Goal: Task Accomplishment & Management: Manage account settings

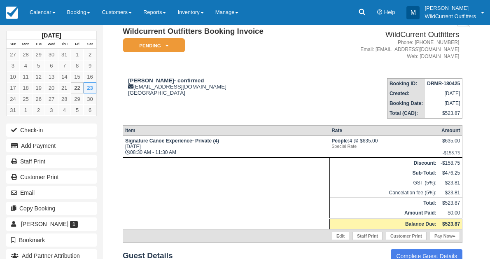
scroll to position [49, 0]
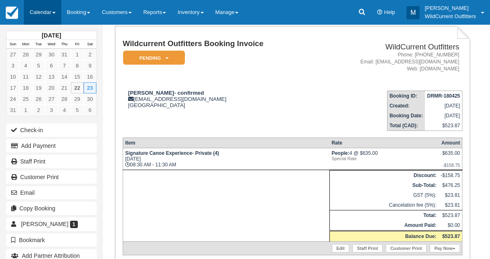
click at [48, 7] on link "Calendar" at bounding box center [42, 12] width 37 height 25
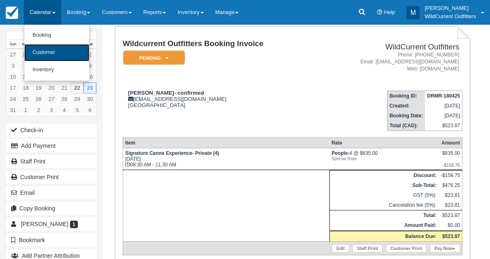
click at [59, 51] on link "Customer" at bounding box center [56, 52] width 65 height 17
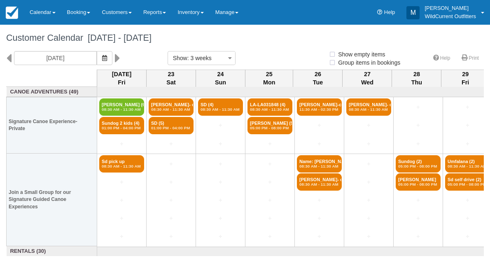
select select
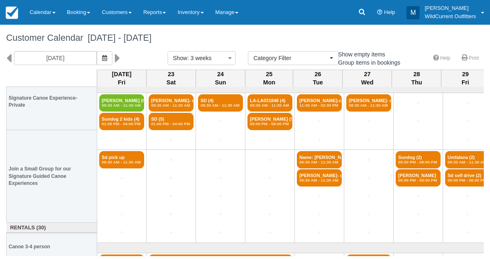
scroll to position [5, 0]
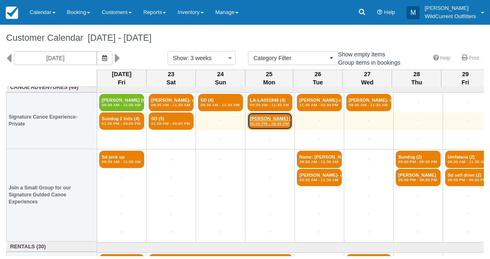
click at [272, 122] on em "05:00 PM - 08:00 PM" at bounding box center [270, 123] width 40 height 5
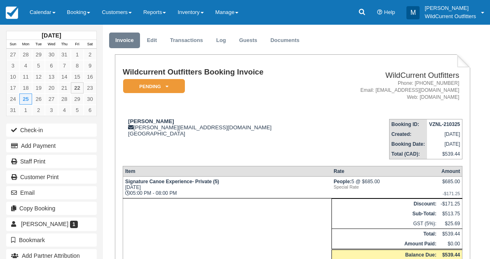
scroll to position [21, 0]
click at [157, 120] on div "Nicole Skrt nicole.skrt@gmail.com Canada" at bounding box center [222, 128] width 199 height 19
drag, startPoint x: 157, startPoint y: 120, endPoint x: 127, endPoint y: 123, distance: 30.2
click at [127, 123] on div "Nicole Skrt nicole.skrt@gmail.com Canada" at bounding box center [222, 128] width 199 height 19
copy strong "[PERSON_NAME]"
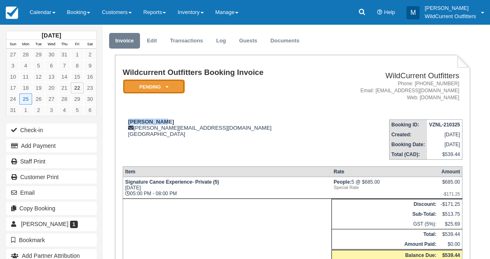
click at [164, 84] on em "Pending" at bounding box center [154, 86] width 62 height 14
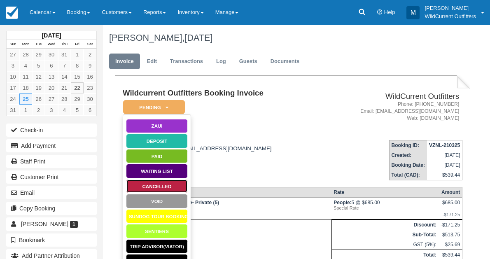
click at [168, 186] on link "Cancelled" at bounding box center [157, 186] width 62 height 14
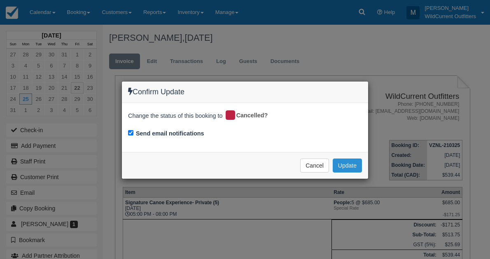
click at [358, 163] on button "Update" at bounding box center [347, 165] width 29 height 14
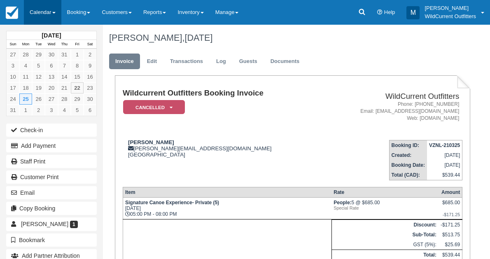
click at [38, 9] on link "Calendar" at bounding box center [42, 12] width 37 height 25
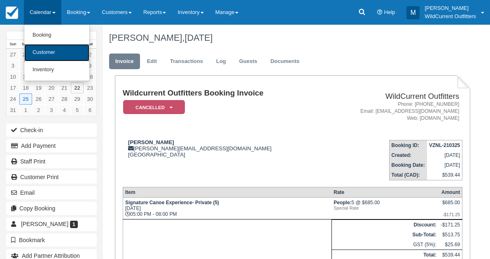
click at [41, 48] on link "Customer" at bounding box center [56, 52] width 65 height 17
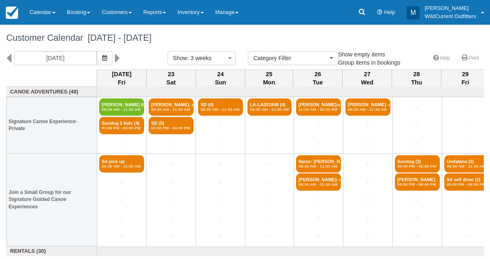
select select
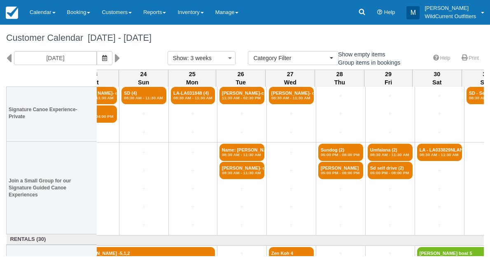
scroll to position [70, 77]
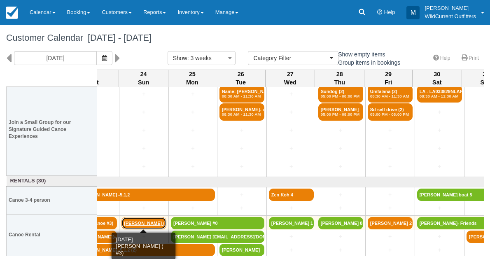
click at [137, 222] on link "[PERSON_NAME] ( #" at bounding box center [143, 223] width 45 height 12
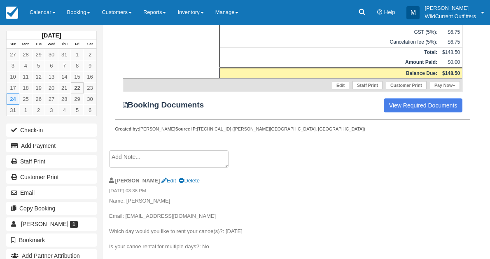
scroll to position [222, 0]
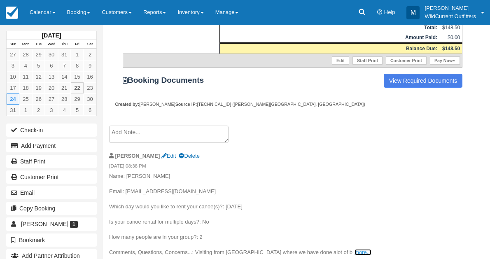
click at [354, 251] on link "more..." at bounding box center [362, 252] width 16 height 6
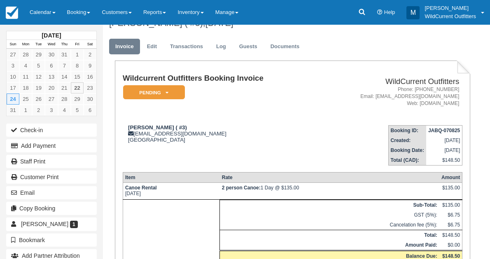
scroll to position [0, 0]
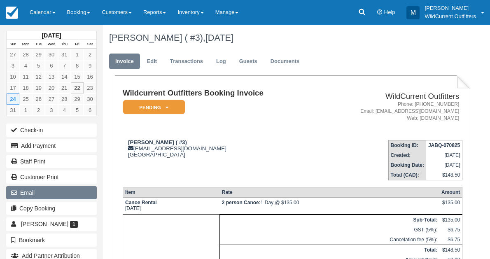
click at [19, 186] on button "Email" at bounding box center [51, 192] width 91 height 13
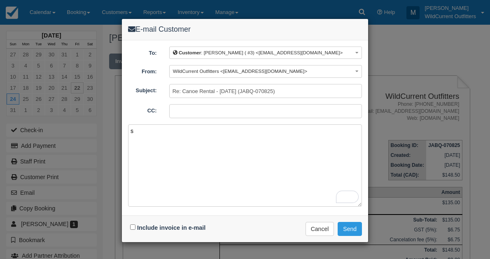
click at [221, 143] on textarea "s" at bounding box center [245, 165] width 234 height 82
type textarea "s"
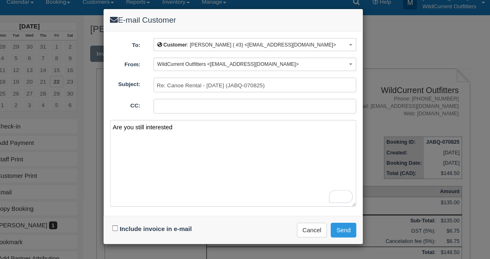
type textarea "Are you still interested"
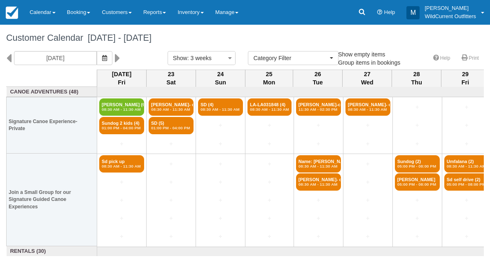
select select
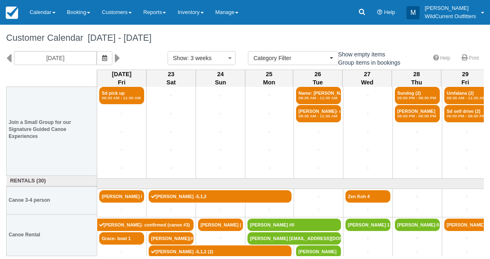
scroll to position [70, 0]
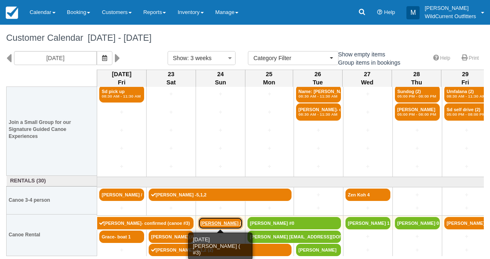
click at [219, 217] on link "Dave Heidebrecht ( #" at bounding box center [220, 223] width 45 height 12
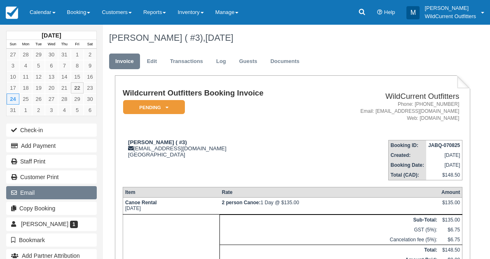
click at [30, 197] on button "Email" at bounding box center [51, 192] width 91 height 13
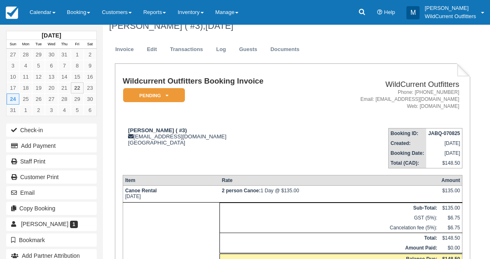
scroll to position [26, 0]
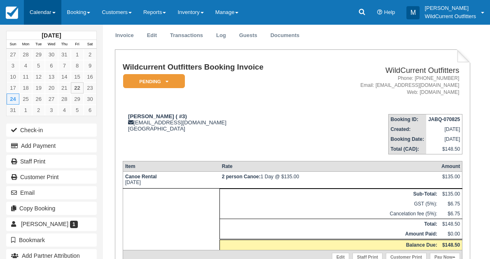
click at [37, 12] on link "Calendar" at bounding box center [42, 12] width 37 height 25
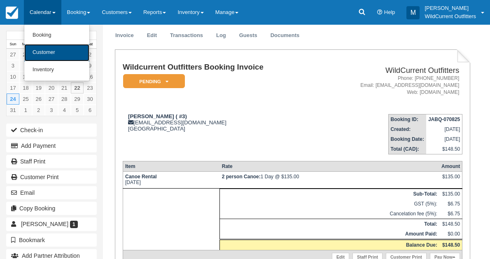
click at [40, 54] on link "Customer" at bounding box center [56, 52] width 65 height 17
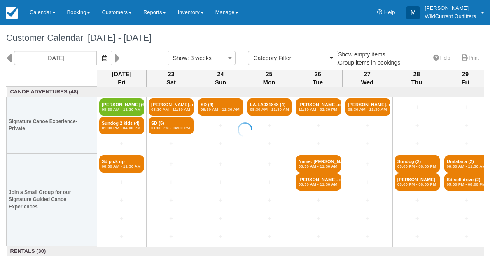
select select
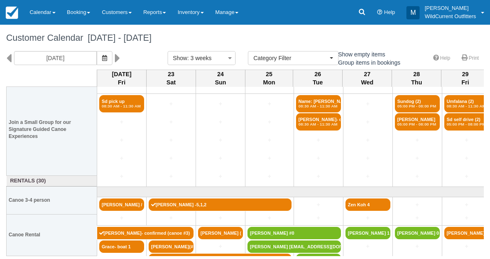
scroll to position [70, 0]
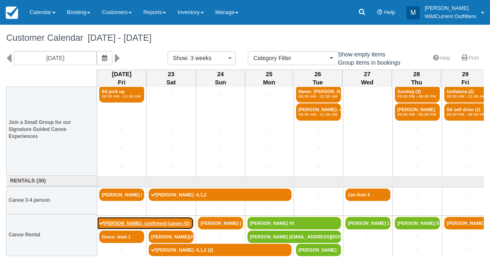
click at [171, 221] on link "[PERSON_NAME]- confirmed (canoe #3)" at bounding box center [145, 223] width 97 height 12
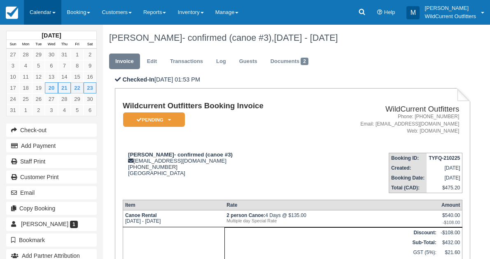
click at [40, 9] on link "Calendar" at bounding box center [42, 12] width 37 height 25
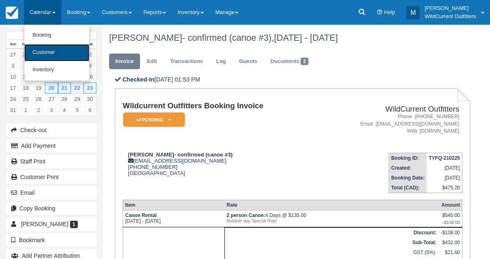
click at [41, 51] on link "Customer" at bounding box center [56, 52] width 65 height 17
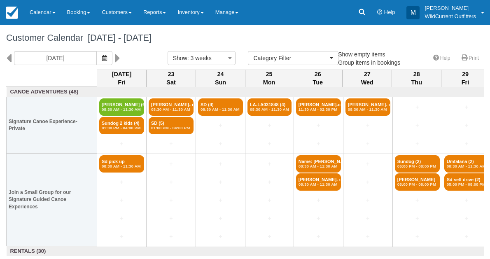
select select
